Goal: Information Seeking & Learning: Learn about a topic

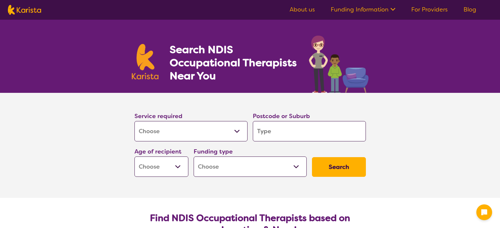
select select "[MEDICAL_DATA]"
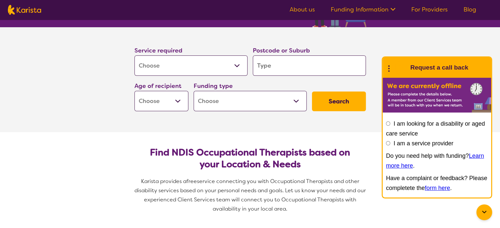
click at [286, 65] on input "search" at bounding box center [309, 66] width 113 height 20
type input "3"
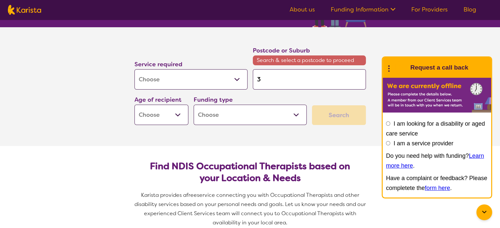
type input "30"
type input "304"
type input "3044"
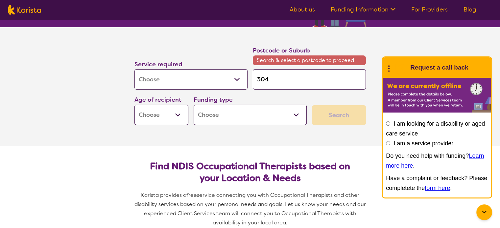
type input "3044"
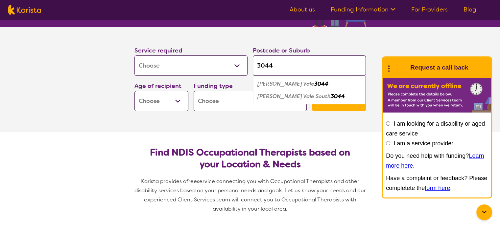
type input "3044"
click at [170, 95] on select "Early Childhood - 0 to 9 Child - 10 to 11 Adolescent - 12 to 17 Adult - 18 to 6…" at bounding box center [161, 101] width 54 height 20
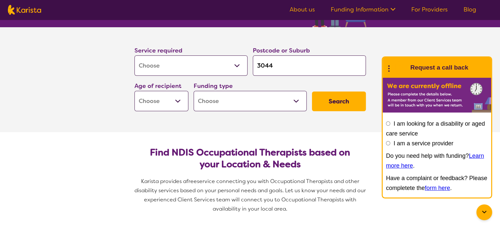
select select "AS"
click at [134, 91] on select "Early Childhood - 0 to 9 Child - 10 to 11 Adolescent - 12 to 17 Adult - 18 to 6…" at bounding box center [161, 101] width 54 height 20
select select "AS"
click at [283, 99] on select "Home Care Package (HCP) National Disability Insurance Scheme (NDIS) I don't know" at bounding box center [249, 101] width 113 height 20
select select "NDIS"
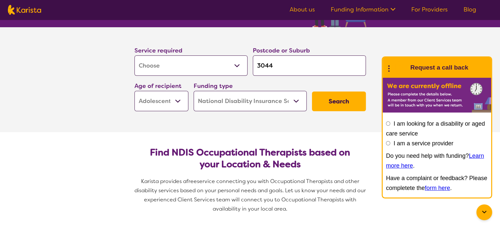
click at [193, 91] on select "Home Care Package (HCP) National Disability Insurance Scheme (NDIS) I don't know" at bounding box center [249, 101] width 113 height 20
select select "NDIS"
click at [355, 102] on button "Search" at bounding box center [339, 102] width 54 height 20
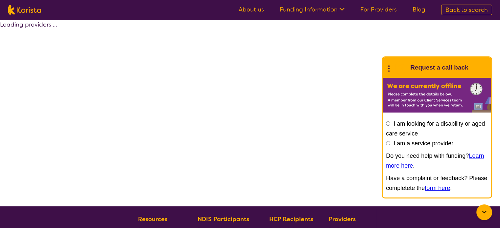
select select "by_score"
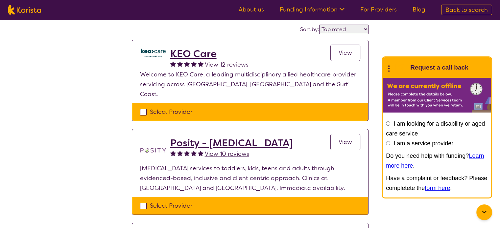
select select "[MEDICAL_DATA]"
select select "AS"
select select "NDIS"
select select "[MEDICAL_DATA]"
select select "AS"
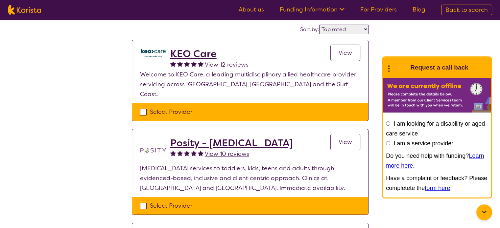
select select "NDIS"
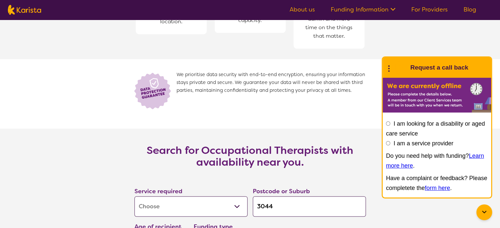
scroll to position [854, 0]
